Goal: Find specific page/section: Find specific page/section

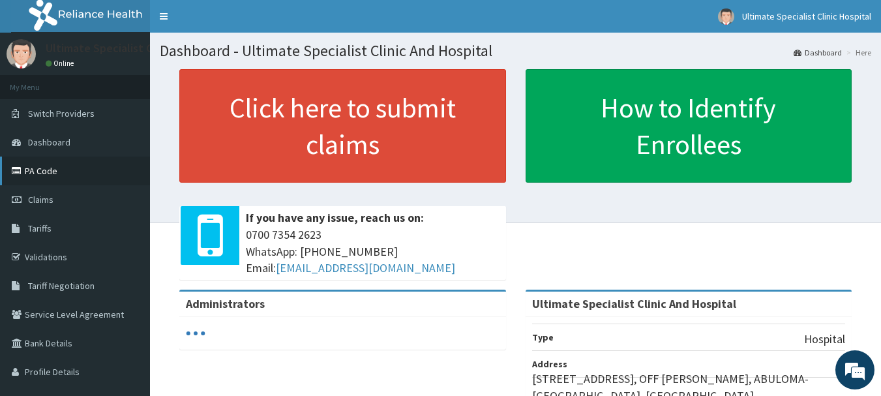
click at [55, 168] on link "PA Code" at bounding box center [75, 170] width 150 height 29
click at [65, 175] on link "PA Code" at bounding box center [75, 170] width 150 height 29
